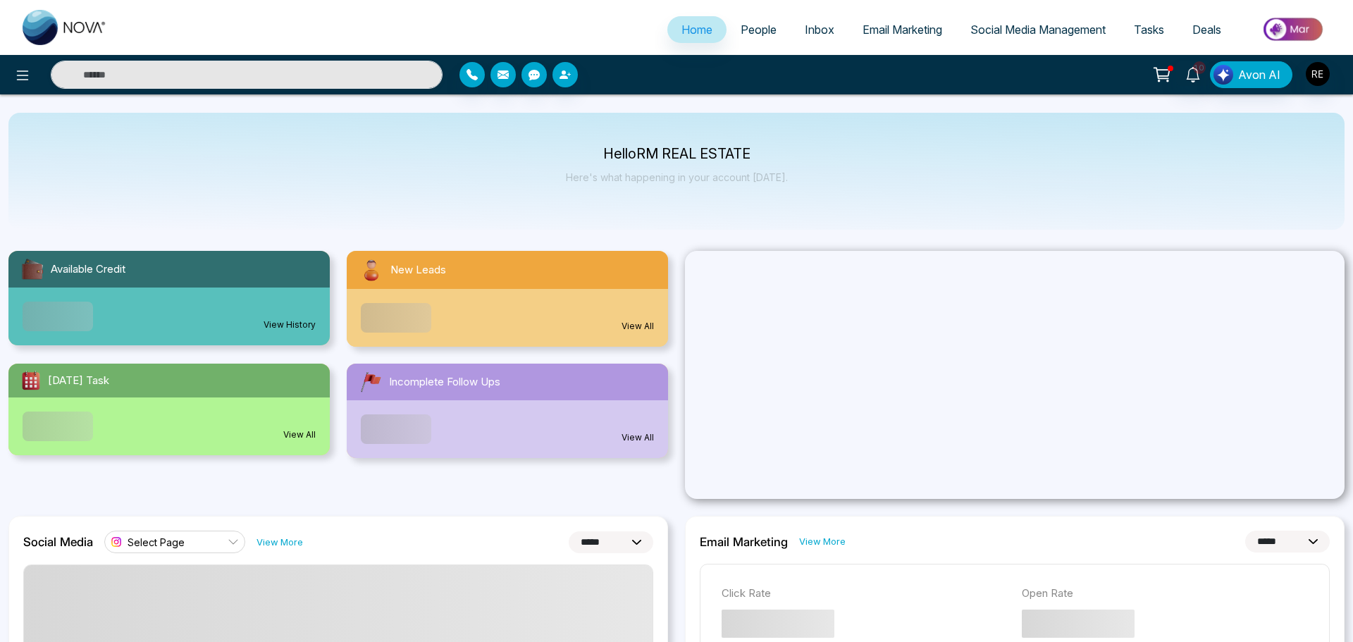
select select "*"
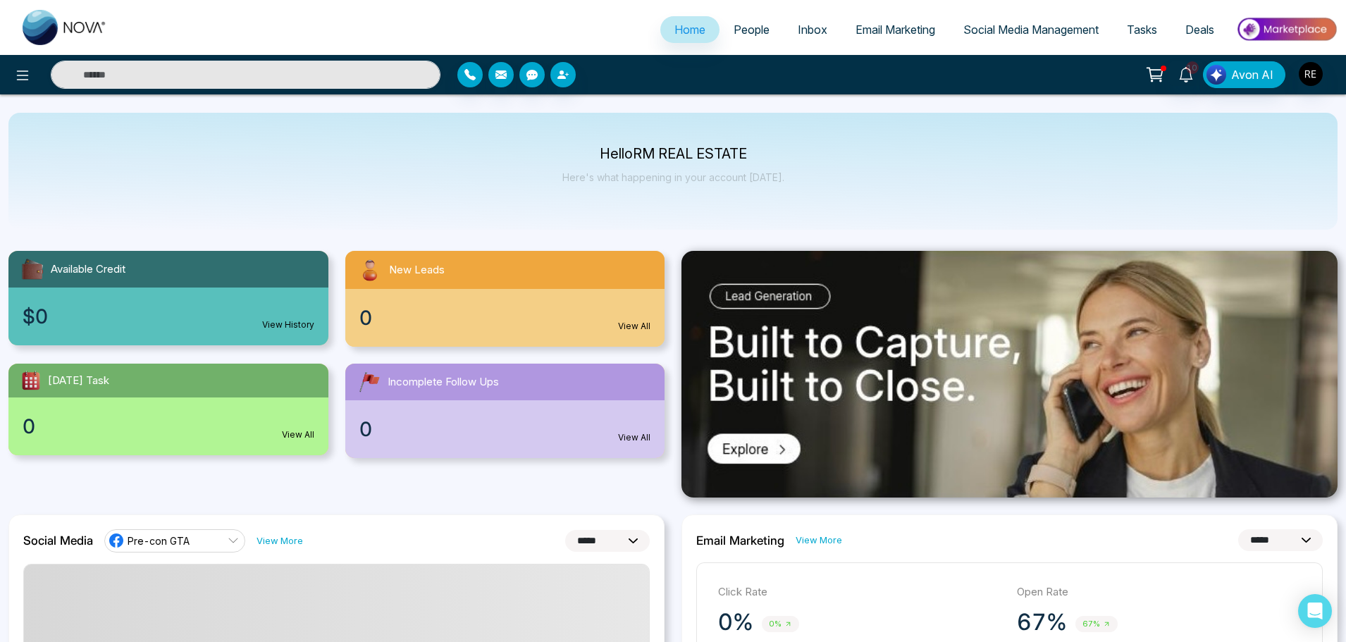
click at [1032, 26] on span "Social Media Management" at bounding box center [1030, 30] width 135 height 14
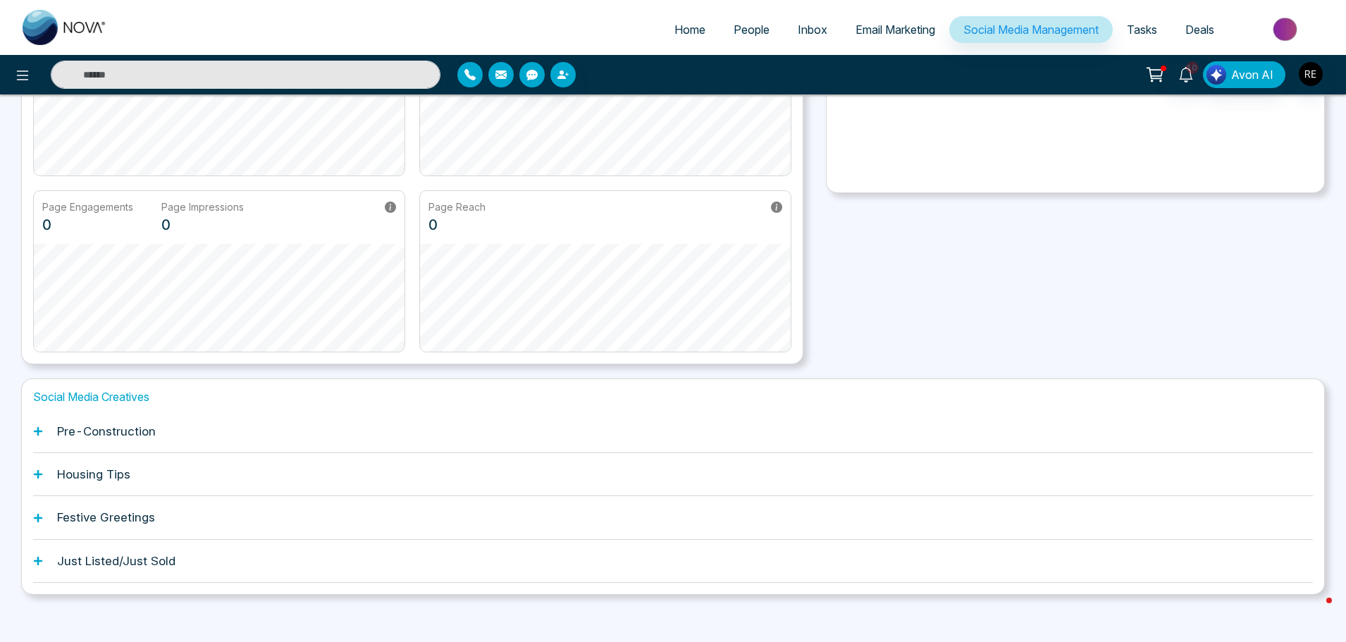
scroll to position [221, 0]
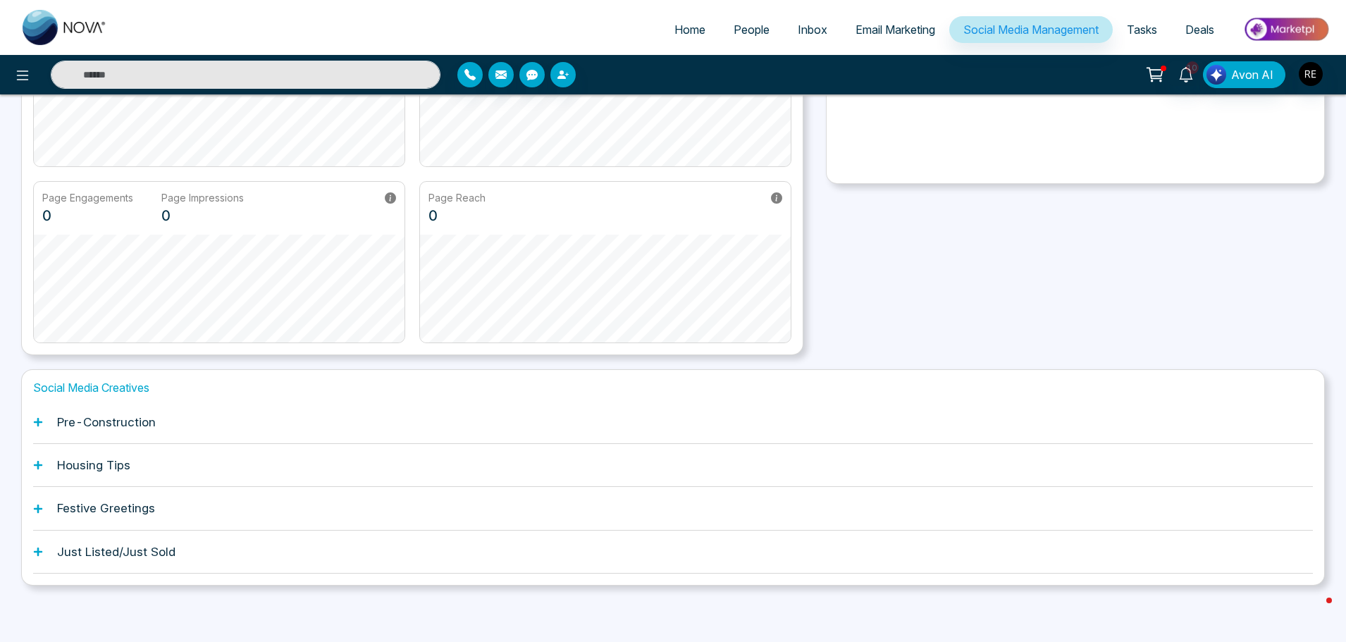
click at [43, 426] on div "Pre-Construction" at bounding box center [673, 422] width 1280 height 43
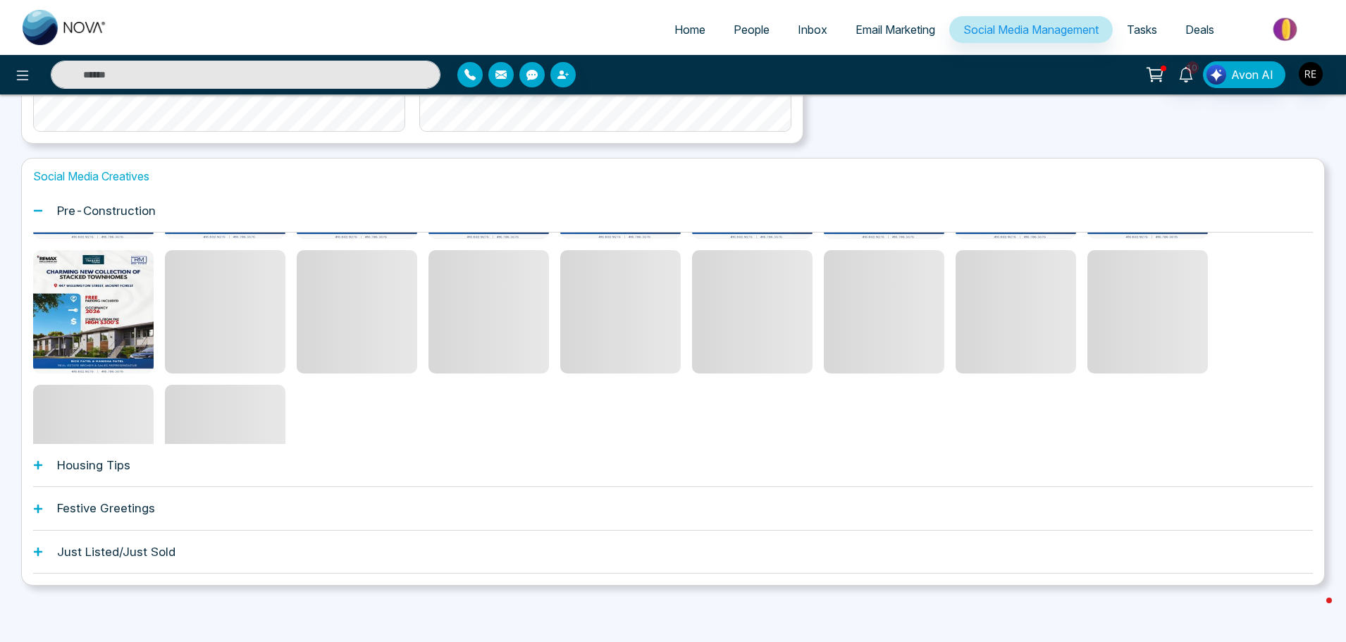
scroll to position [145, 0]
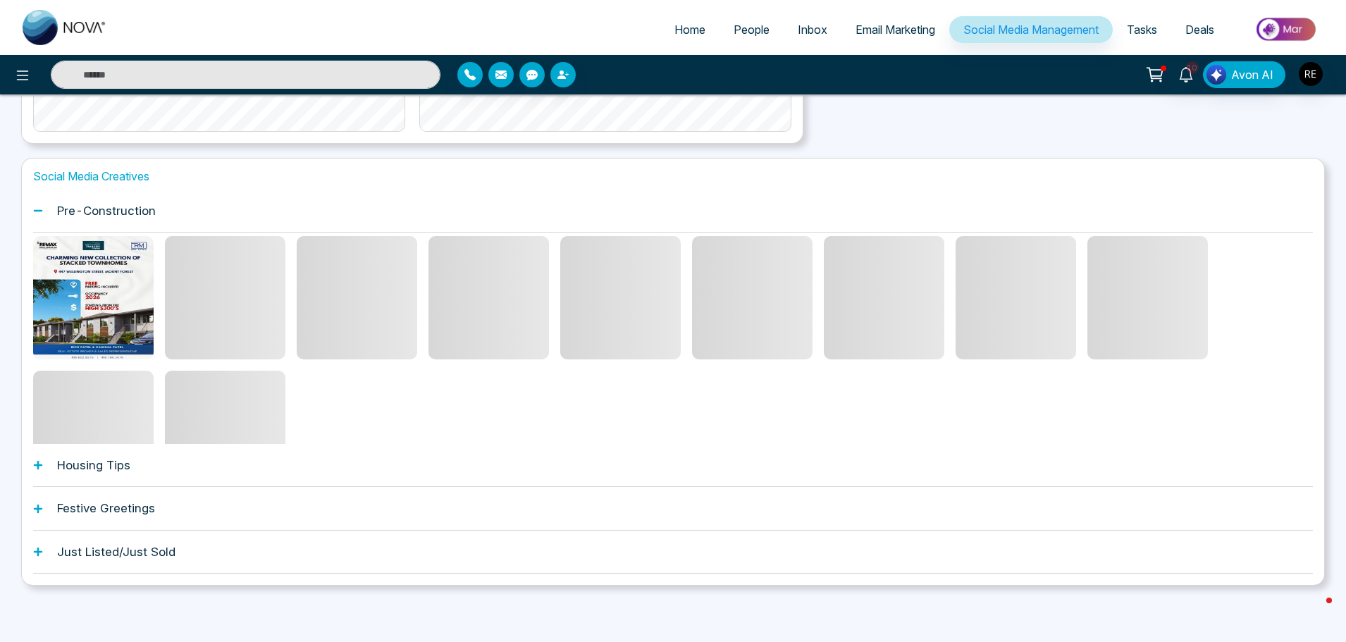
click at [37, 463] on icon at bounding box center [38, 465] width 10 height 10
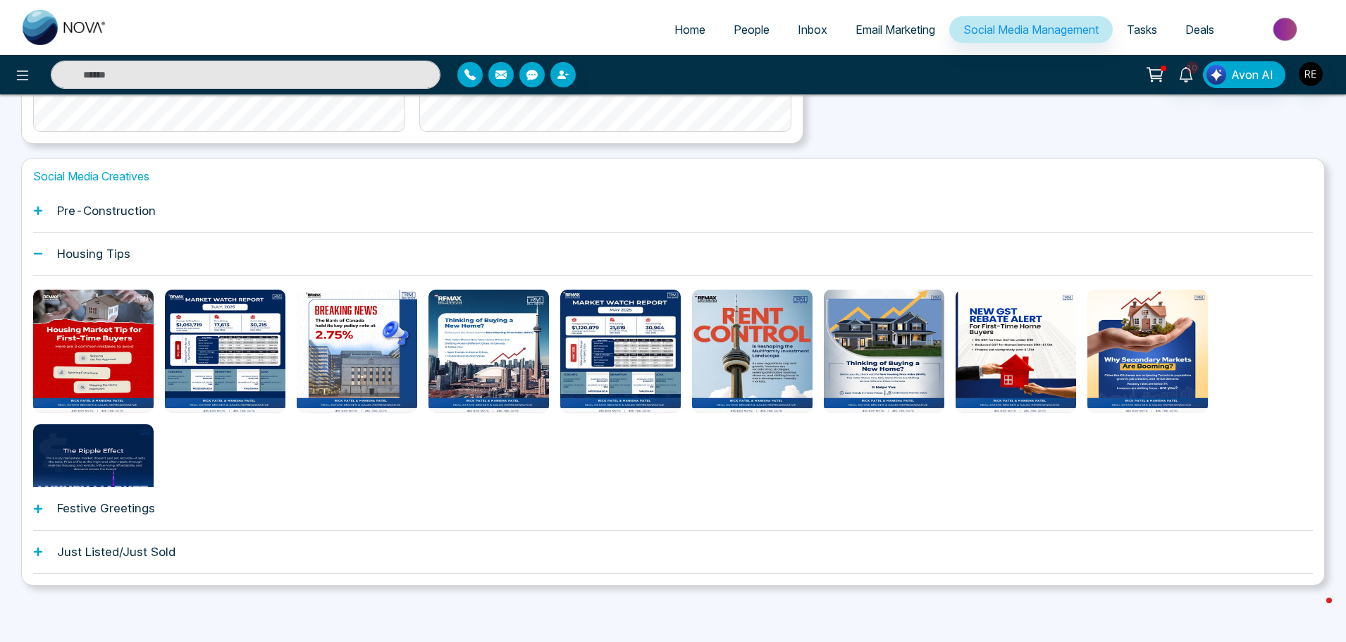
click at [36, 507] on icon at bounding box center [38, 509] width 10 height 10
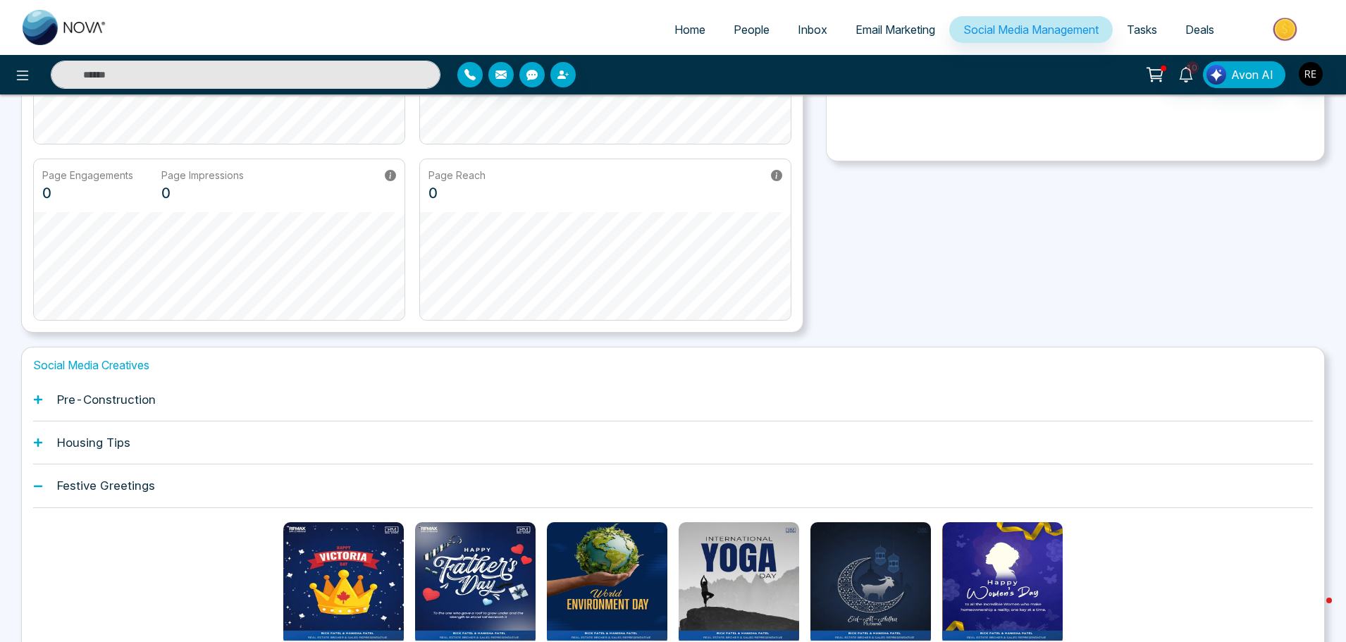
scroll to position [231, 0]
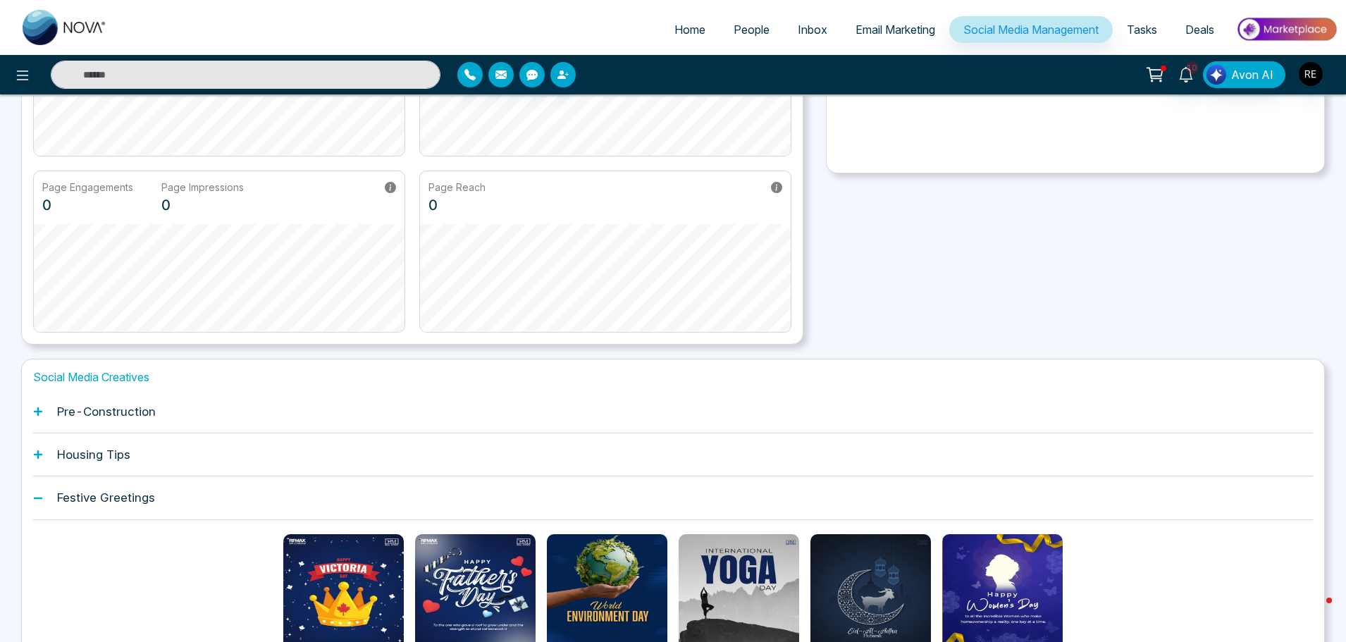
click at [37, 411] on icon at bounding box center [38, 411] width 8 height 8
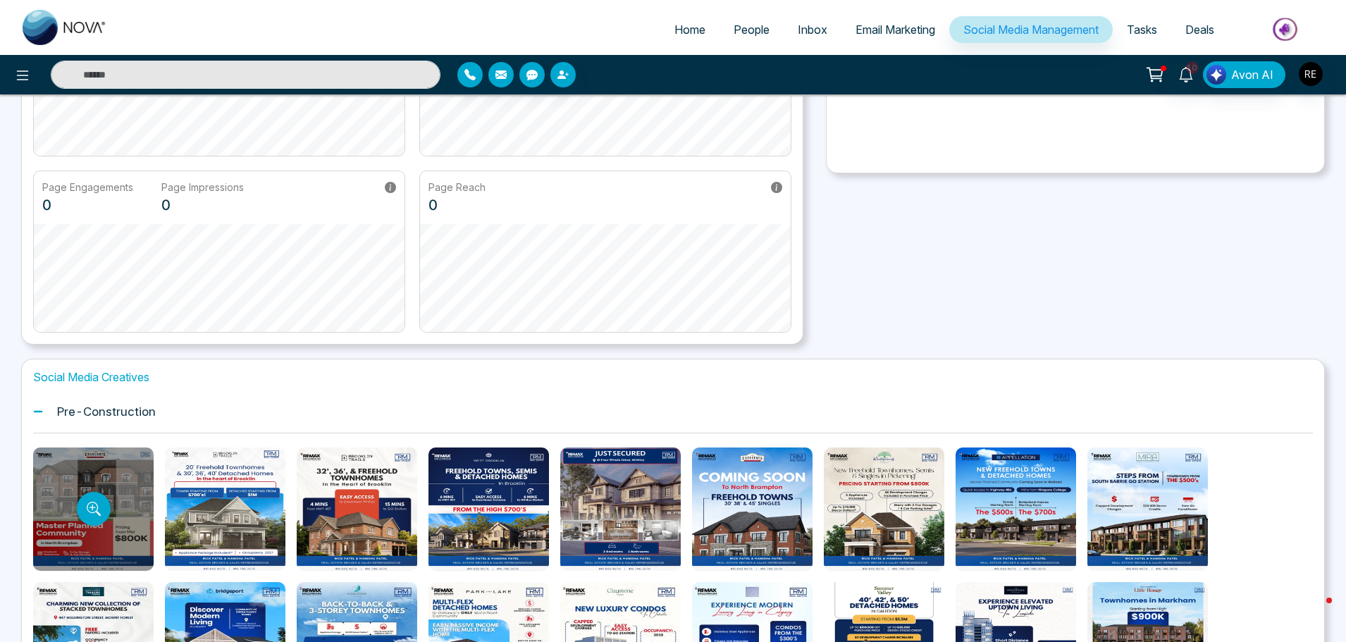
click at [78, 469] on div at bounding box center [93, 508] width 120 height 123
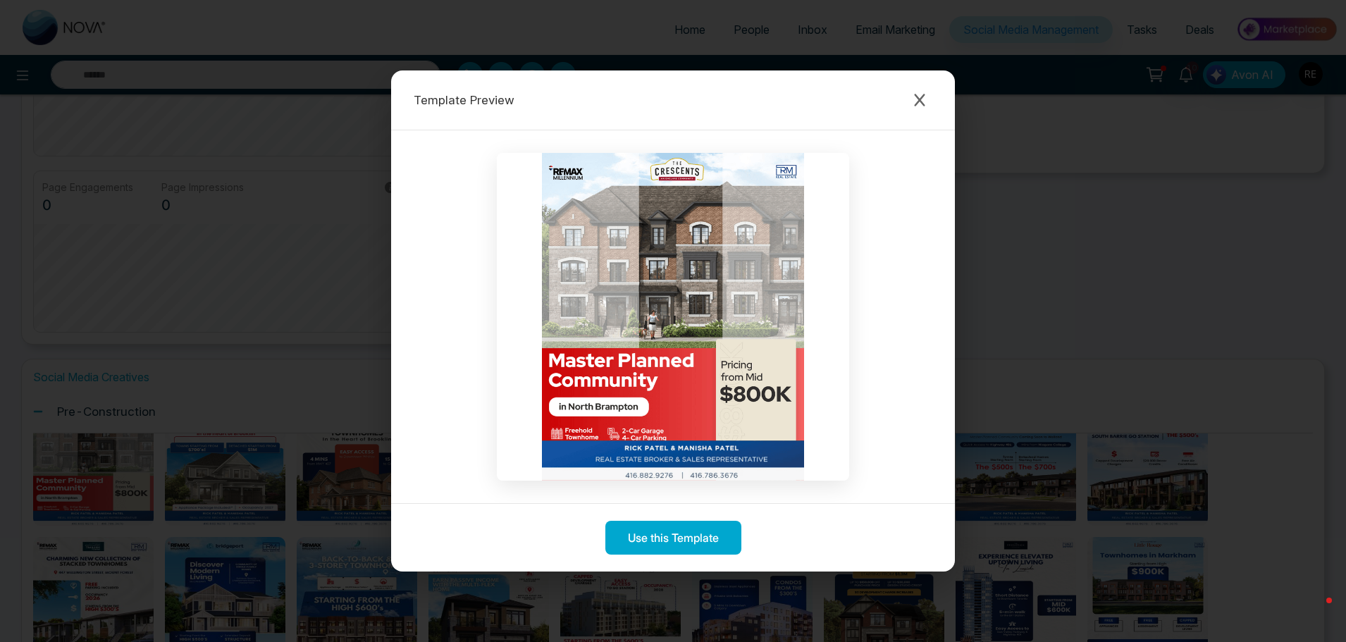
scroll to position [0, 0]
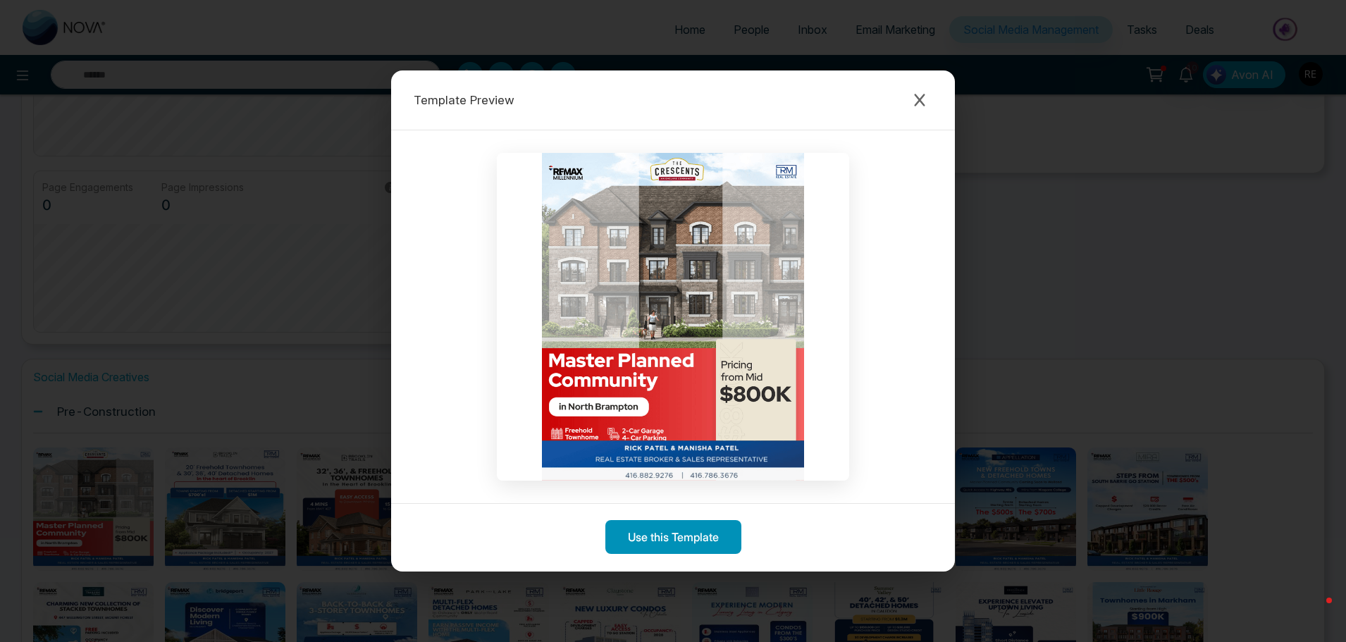
click at [677, 539] on button "Use this Template" at bounding box center [673, 537] width 136 height 34
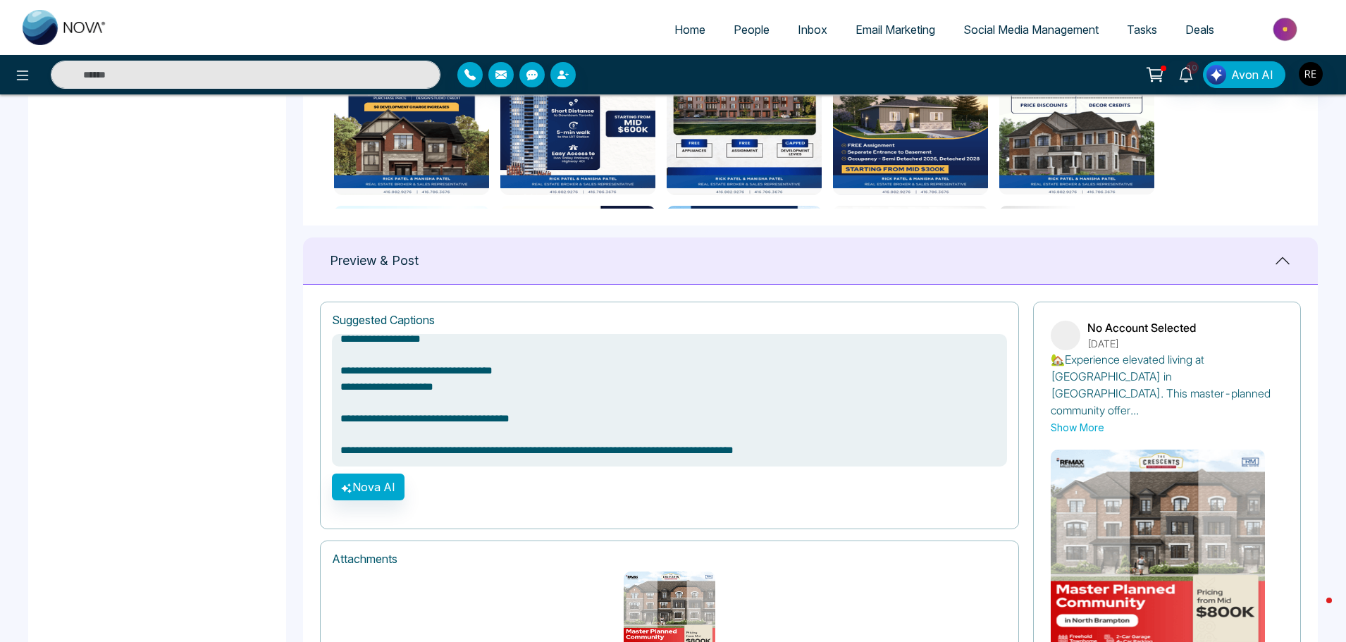
scroll to position [846, 0]
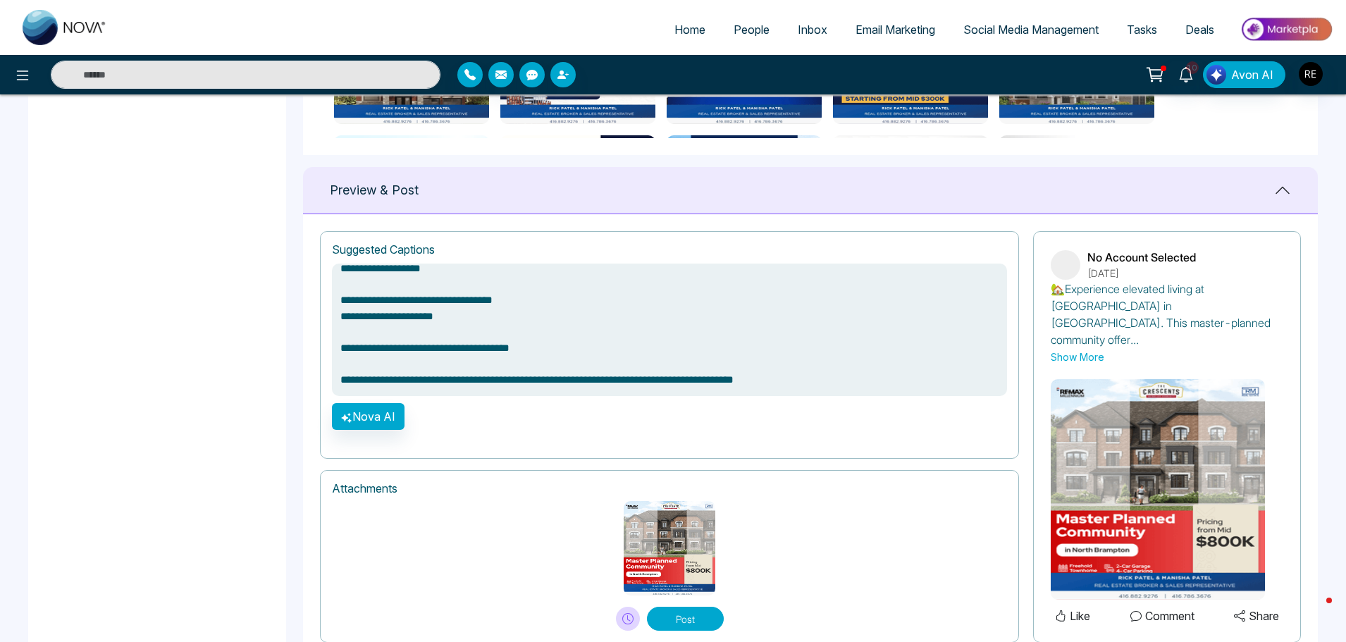
drag, startPoint x: 338, startPoint y: 381, endPoint x: 898, endPoint y: 406, distance: 560.7
click at [898, 406] on div "**********" at bounding box center [669, 345] width 699 height 228
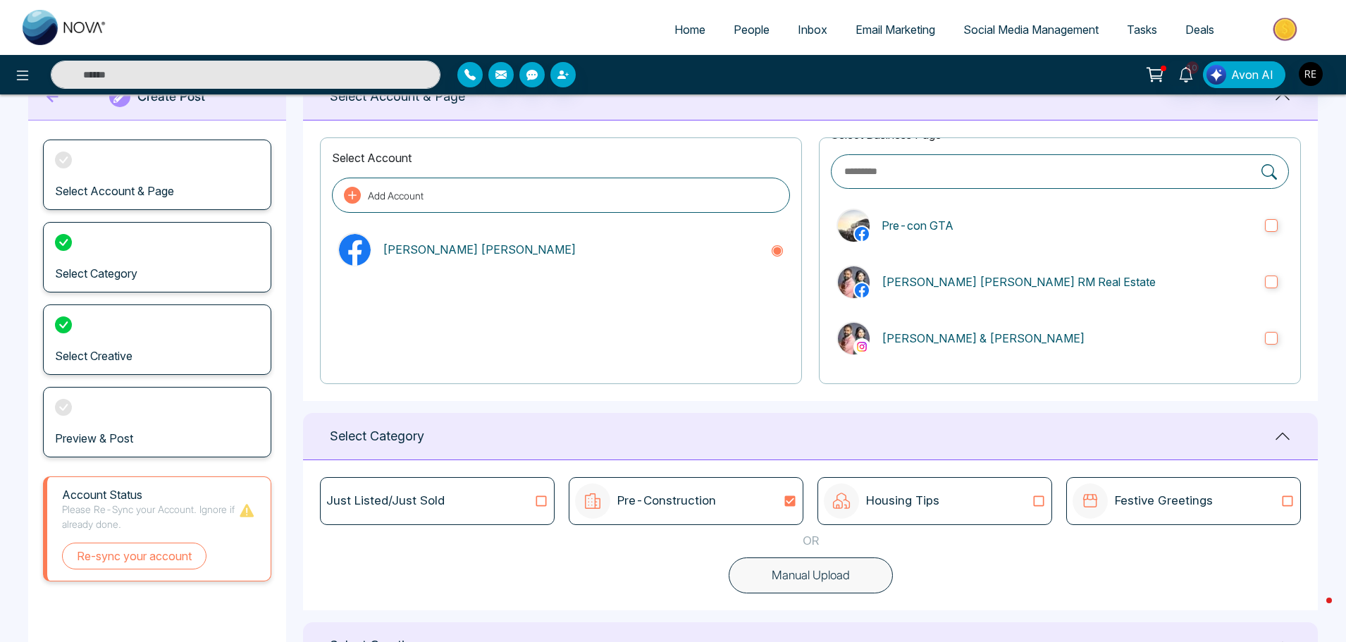
scroll to position [29, 0]
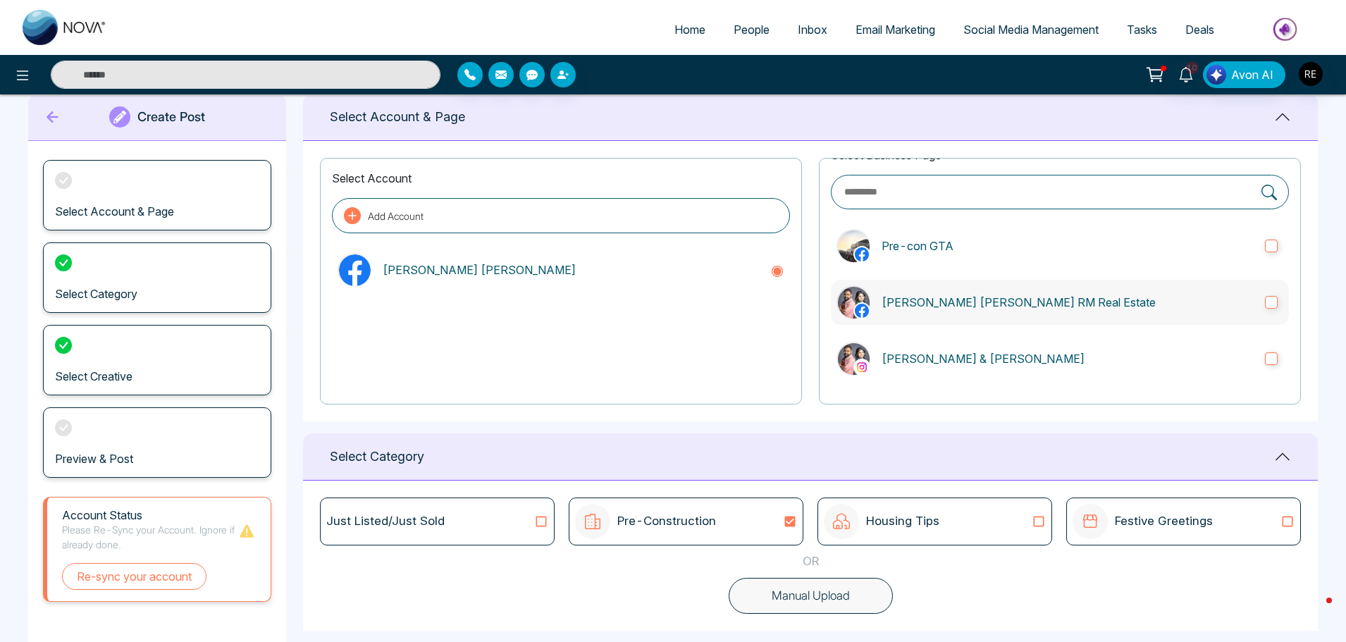
type textarea "**********"
drag, startPoint x: 1272, startPoint y: 359, endPoint x: 1209, endPoint y: 364, distance: 63.6
click at [1272, 359] on label "[PERSON_NAME] & [PERSON_NAME]" at bounding box center [1060, 358] width 458 height 45
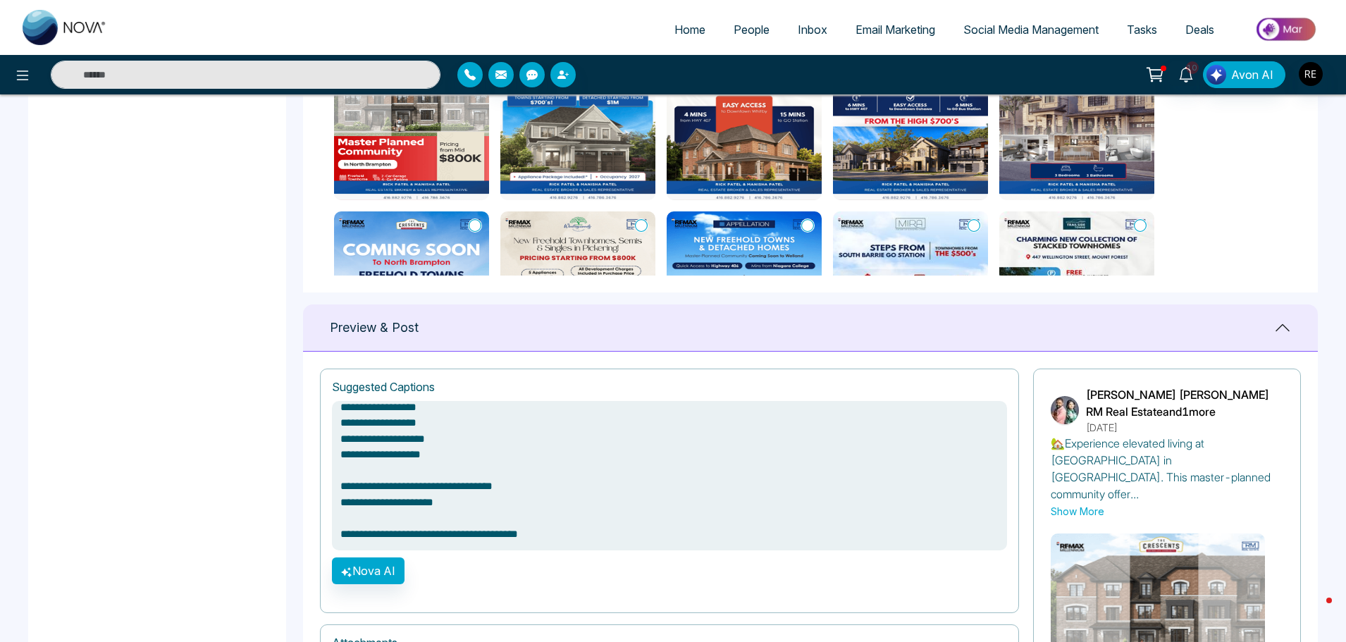
scroll to position [891, 0]
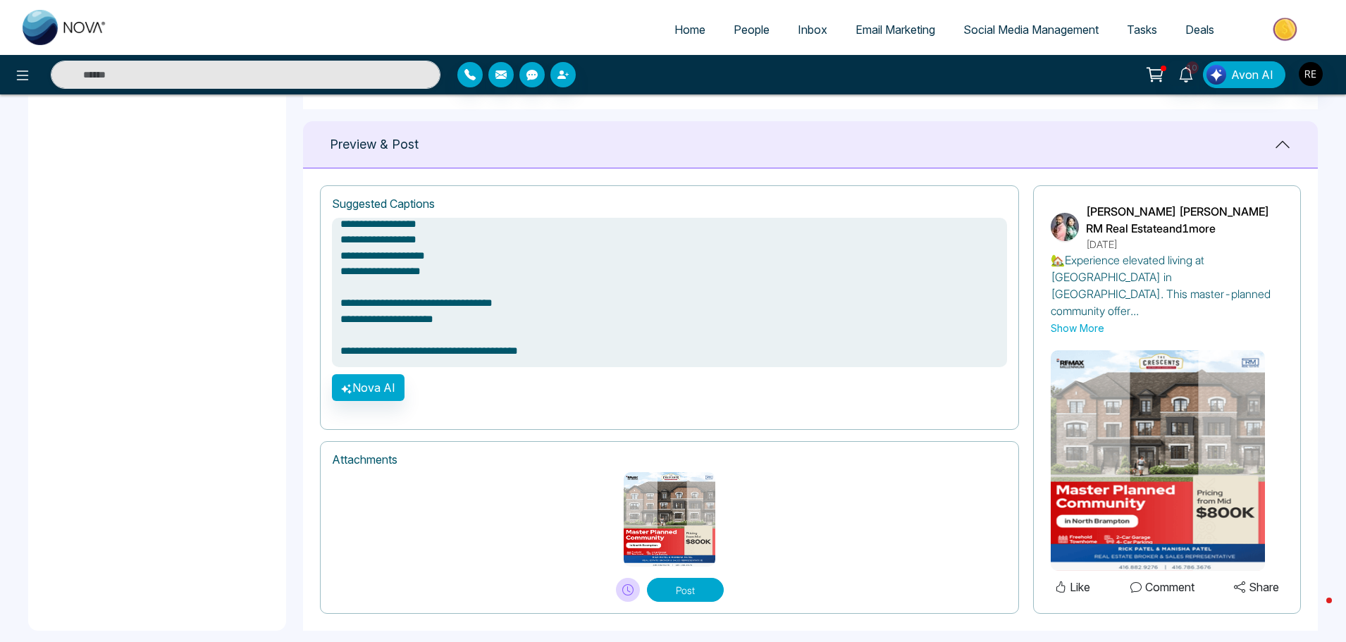
click at [693, 578] on button "Post" at bounding box center [685, 590] width 77 height 24
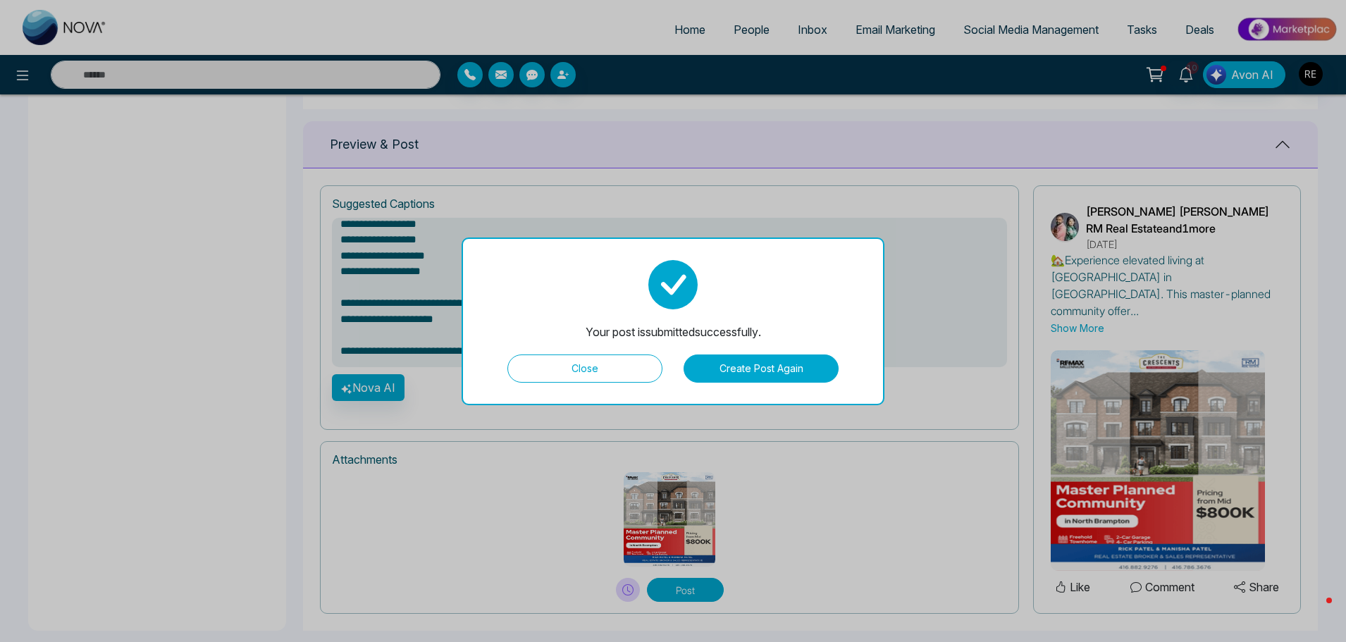
click at [636, 366] on button "Close" at bounding box center [584, 368] width 155 height 28
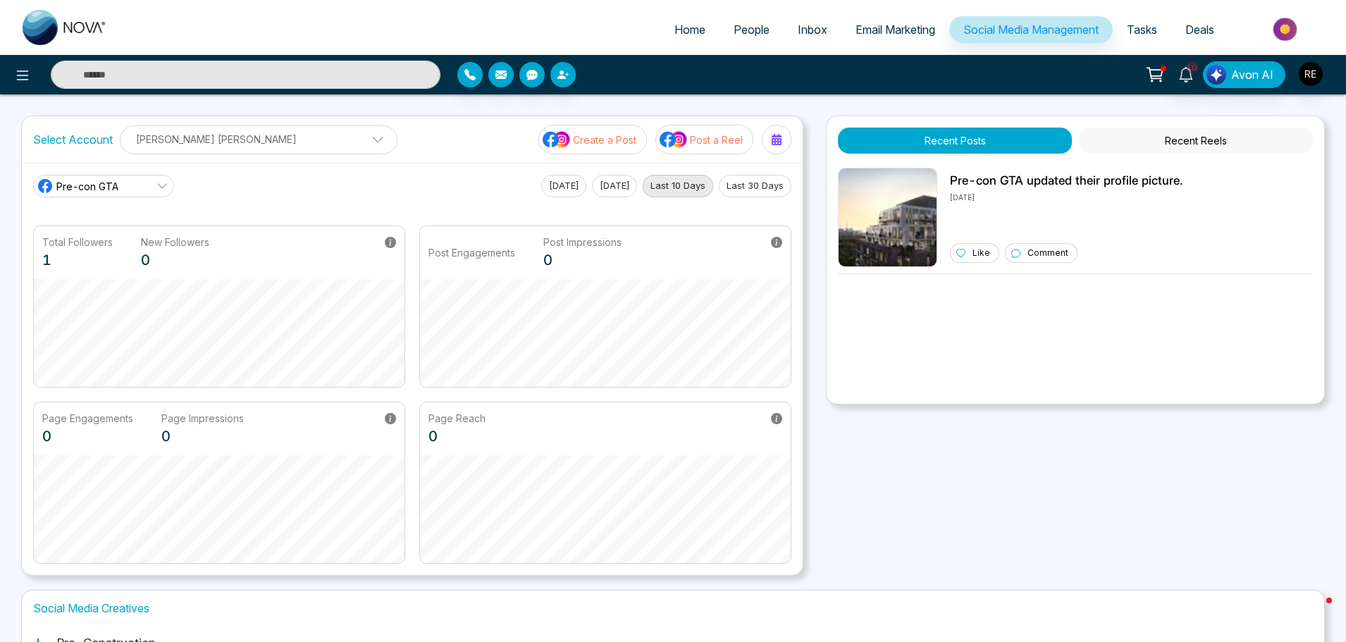
scroll to position [221, 0]
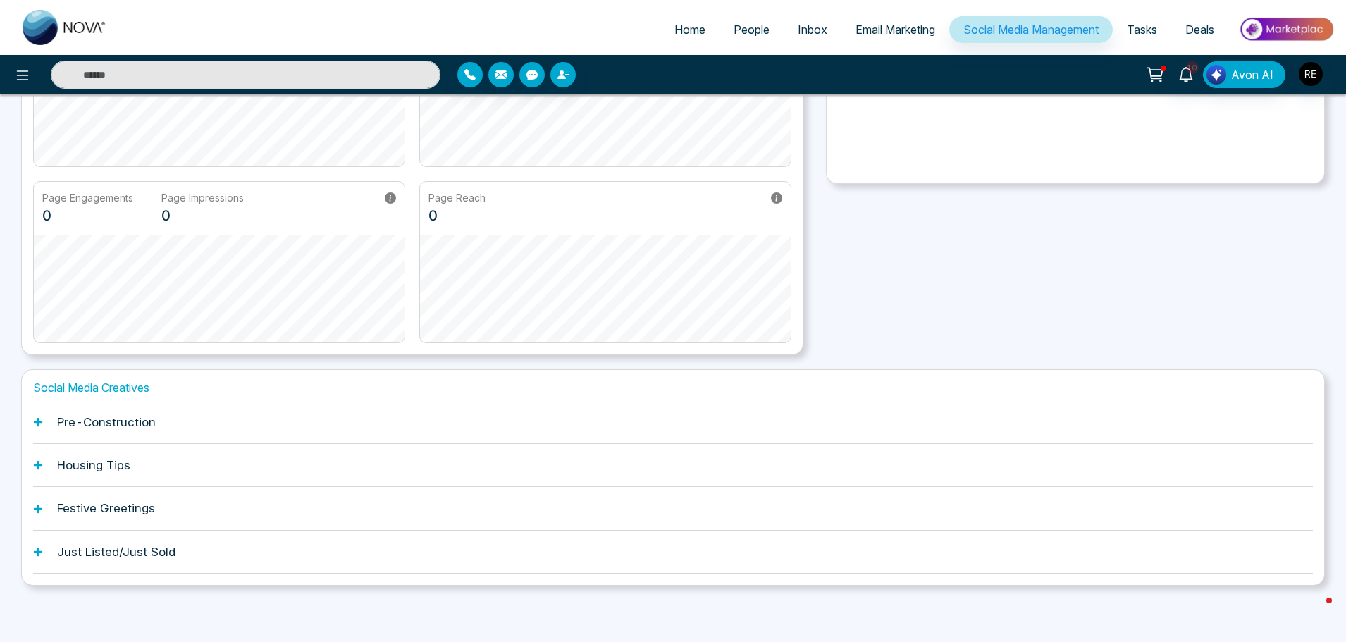
click at [39, 550] on icon at bounding box center [38, 552] width 10 height 10
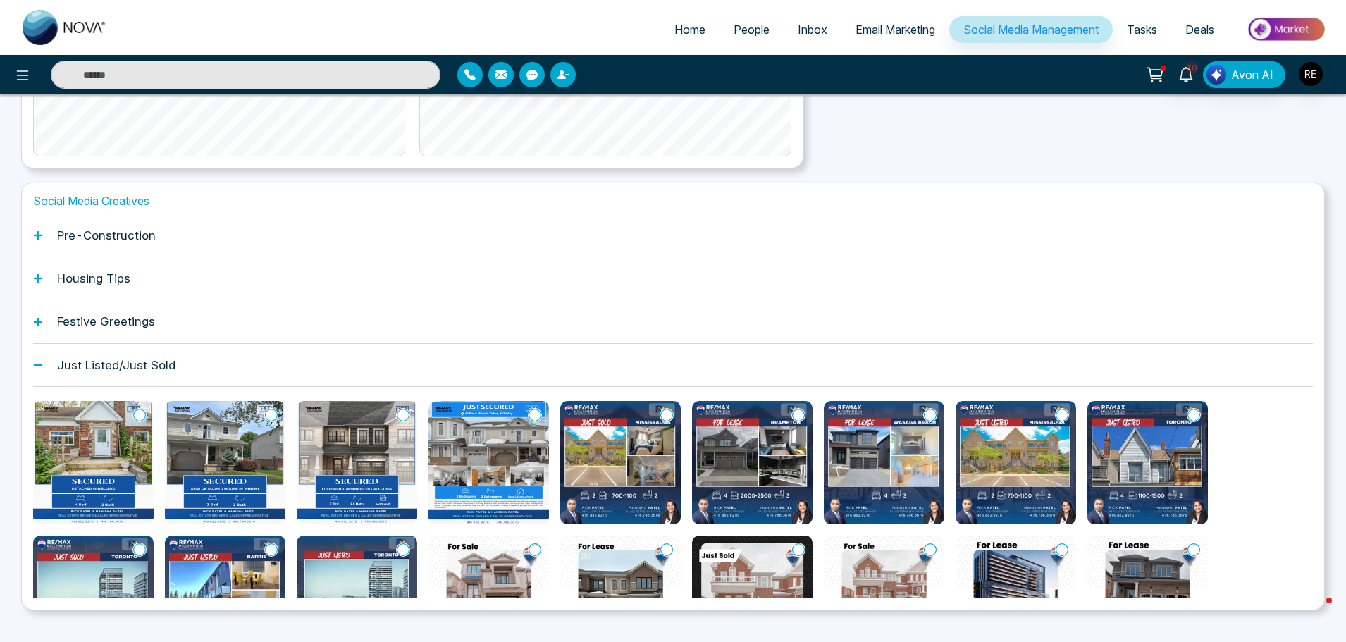
scroll to position [432, 0]
